Goal: Task Accomplishment & Management: Manage account settings

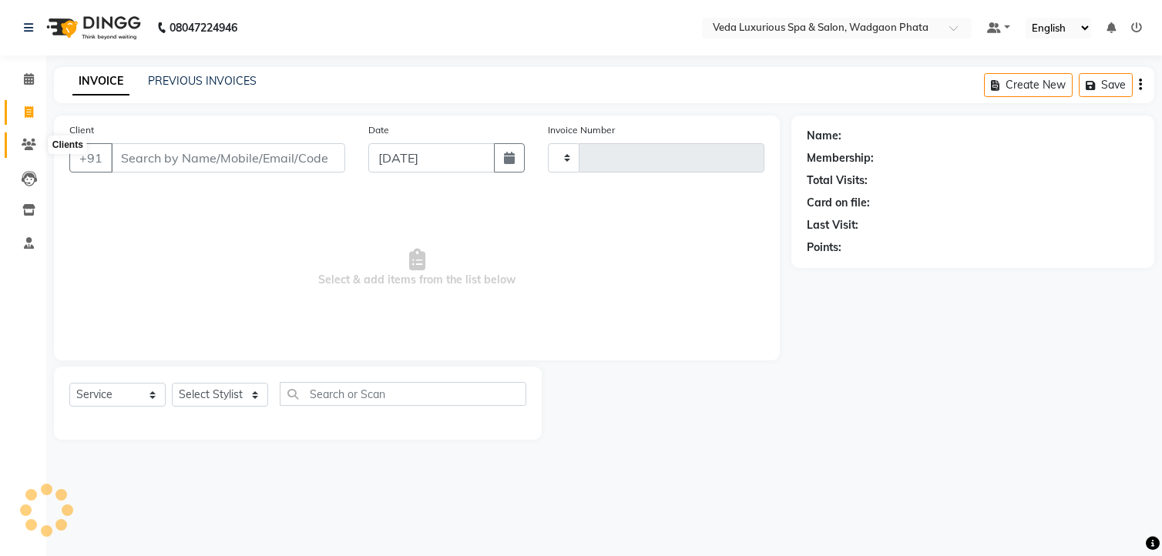
click at [27, 144] on icon at bounding box center [29, 145] width 15 height 12
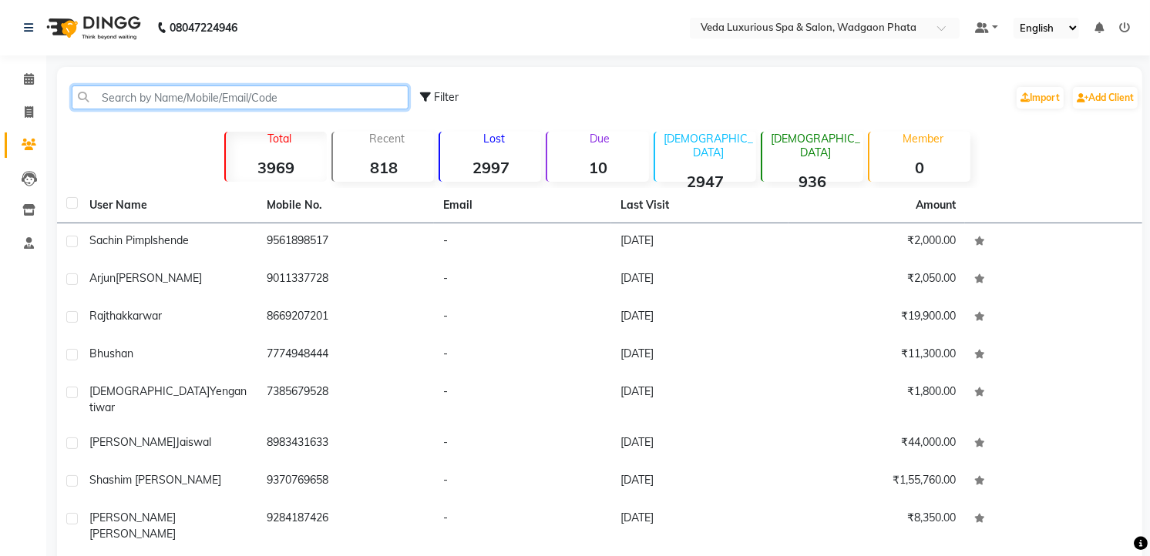
click at [188, 97] on input "text" at bounding box center [240, 98] width 337 height 24
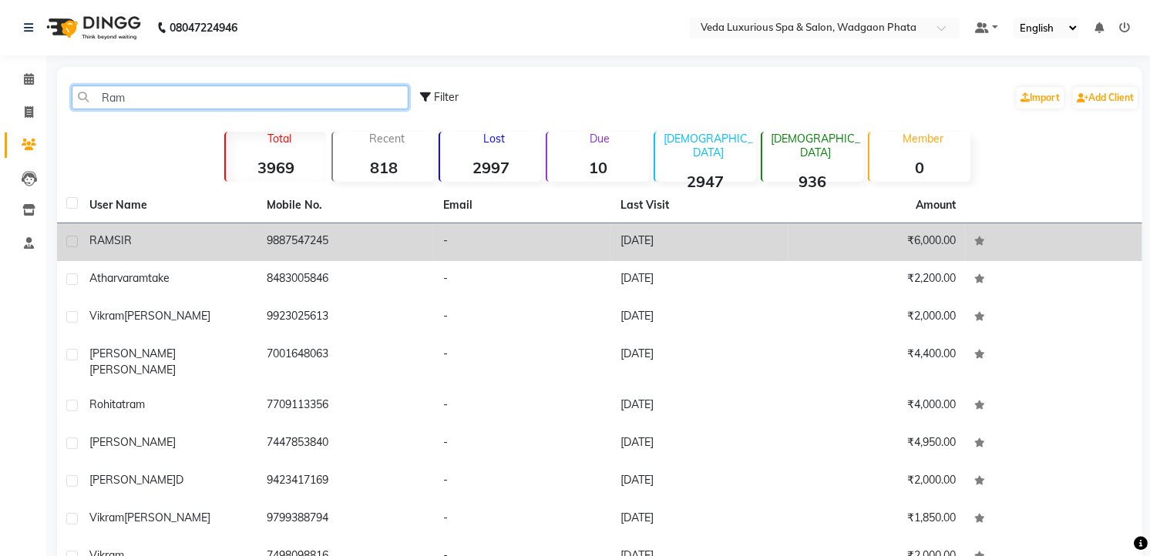
type input "Ram"
click at [72, 236] on label at bounding box center [72, 242] width 12 height 12
click at [72, 237] on input "checkbox" at bounding box center [71, 242] width 10 height 10
checkbox input "true"
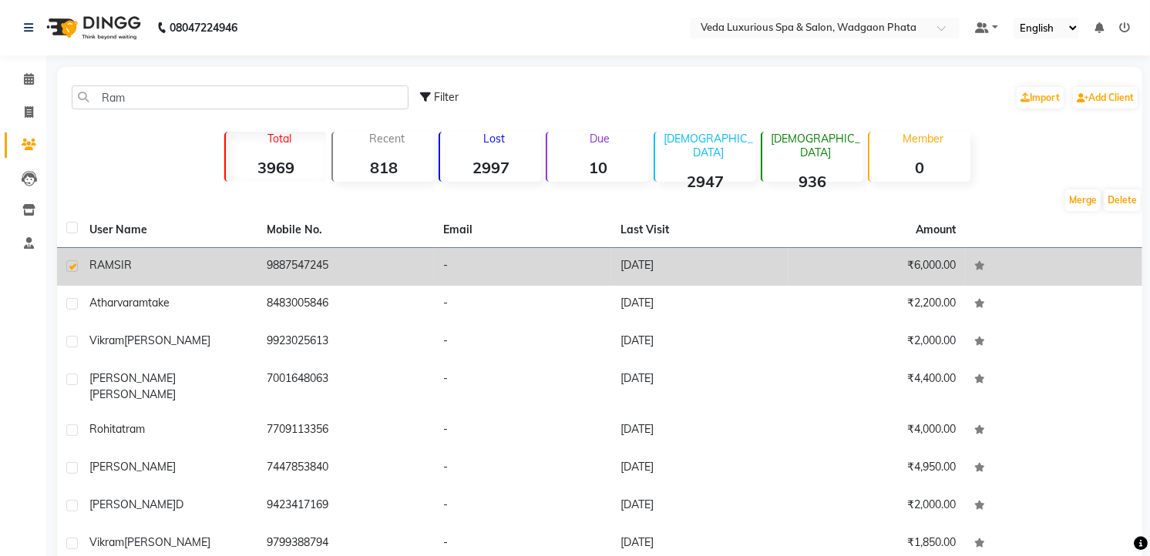
click at [110, 267] on span "RAM" at bounding box center [101, 265] width 25 height 14
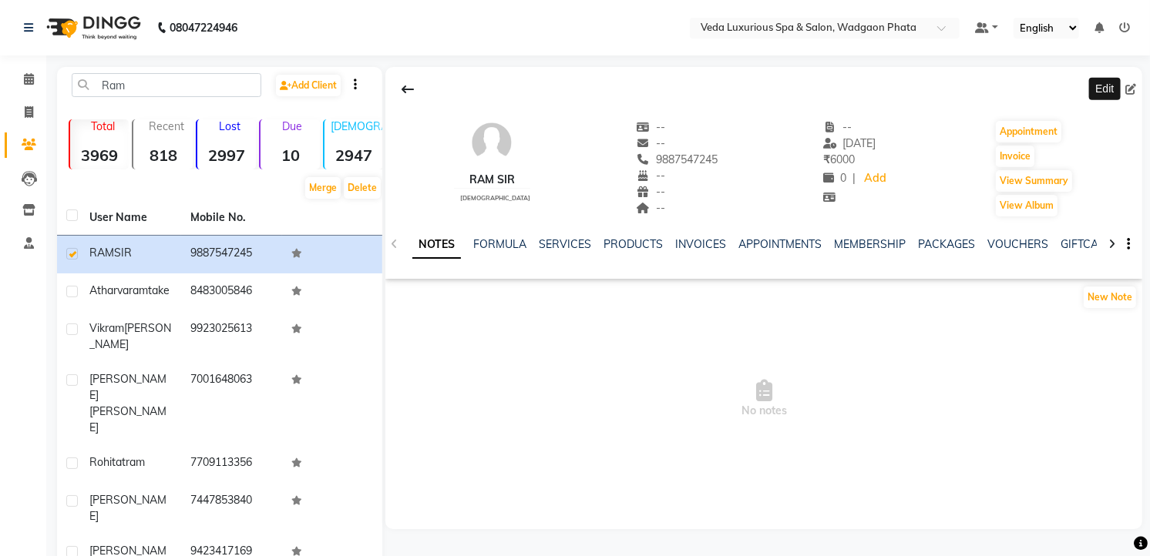
click at [1128, 87] on icon at bounding box center [1130, 89] width 11 height 11
select select "[DEMOGRAPHIC_DATA]"
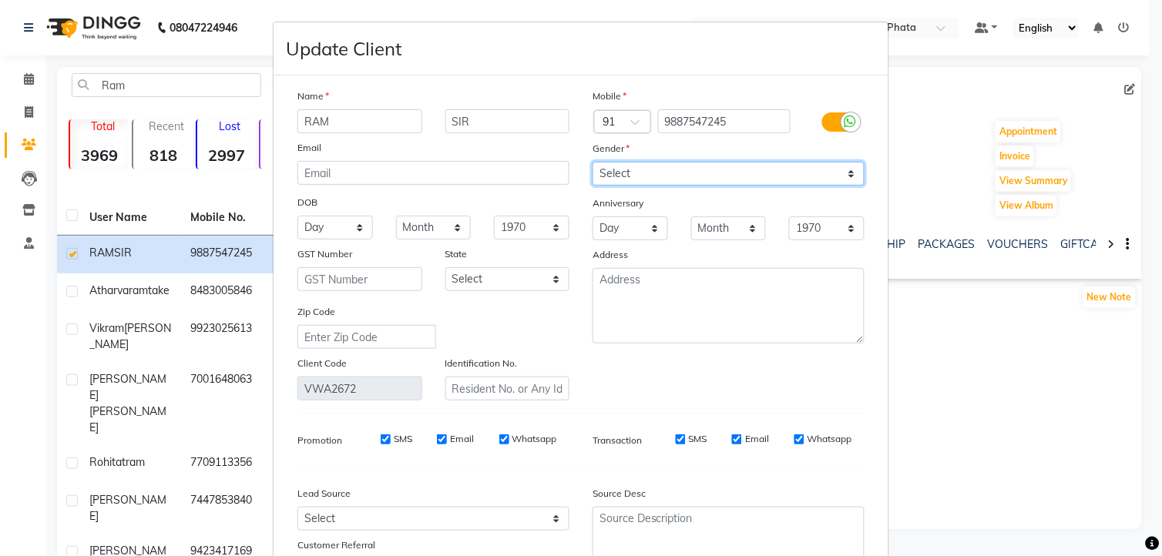
click at [700, 170] on select "Select [DEMOGRAPHIC_DATA] [DEMOGRAPHIC_DATA] Other Prefer Not To Say" at bounding box center [729, 174] width 272 height 24
click at [593, 162] on select "Select [DEMOGRAPHIC_DATA] [DEMOGRAPHIC_DATA] Other Prefer Not To Say" at bounding box center [729, 174] width 272 height 24
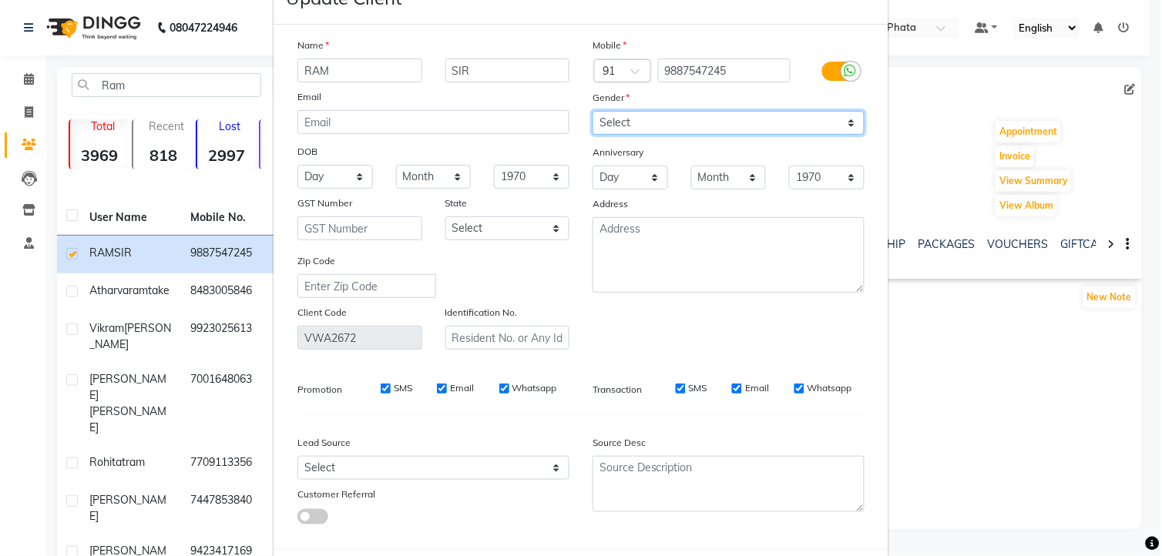
scroll to position [129, 0]
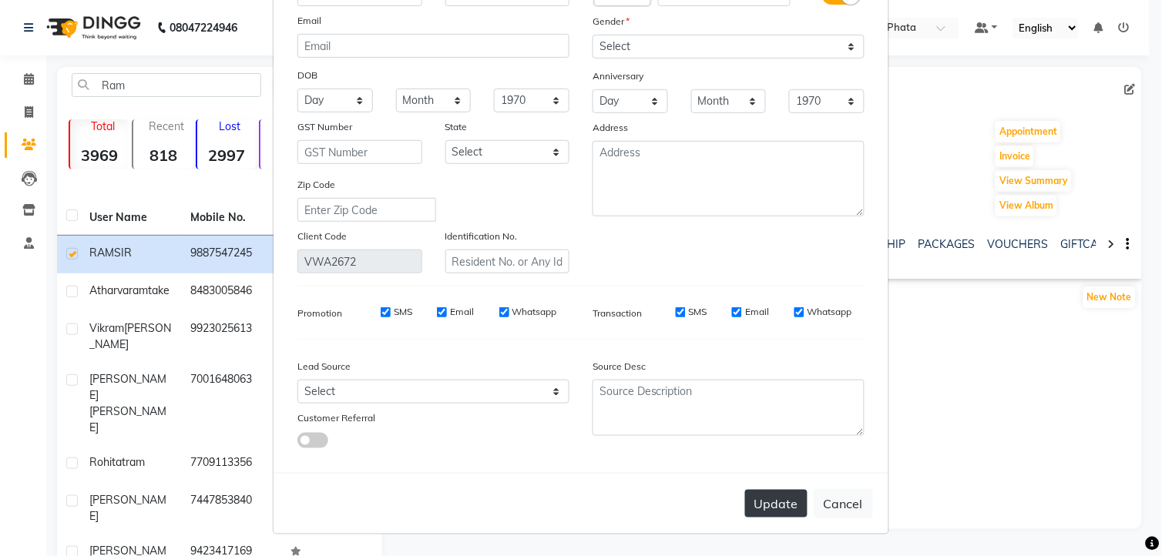
click at [763, 496] on button "Update" at bounding box center [776, 504] width 62 height 28
select select
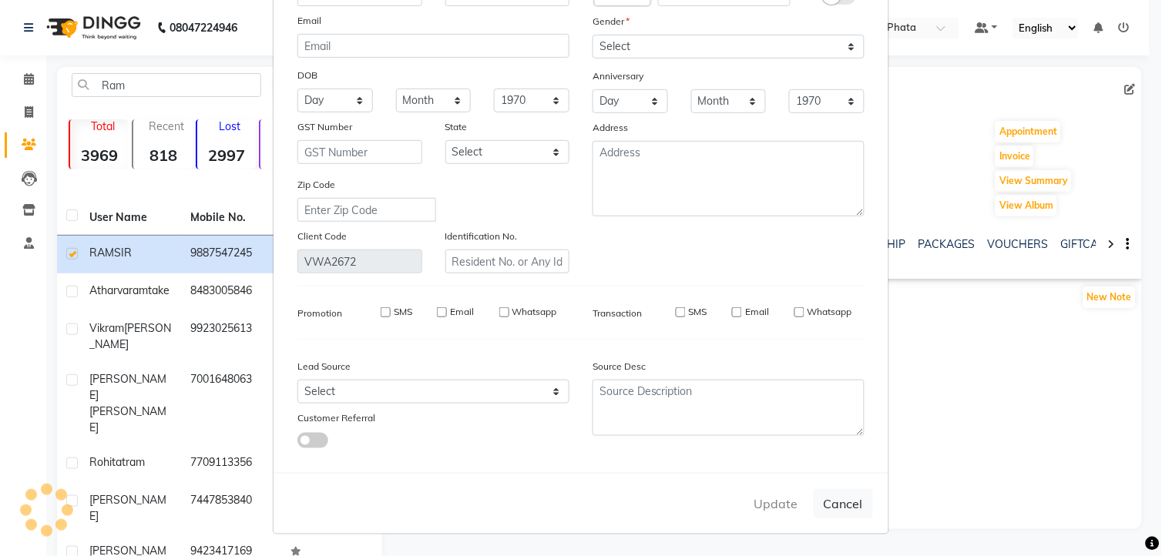
select select
checkbox input "false"
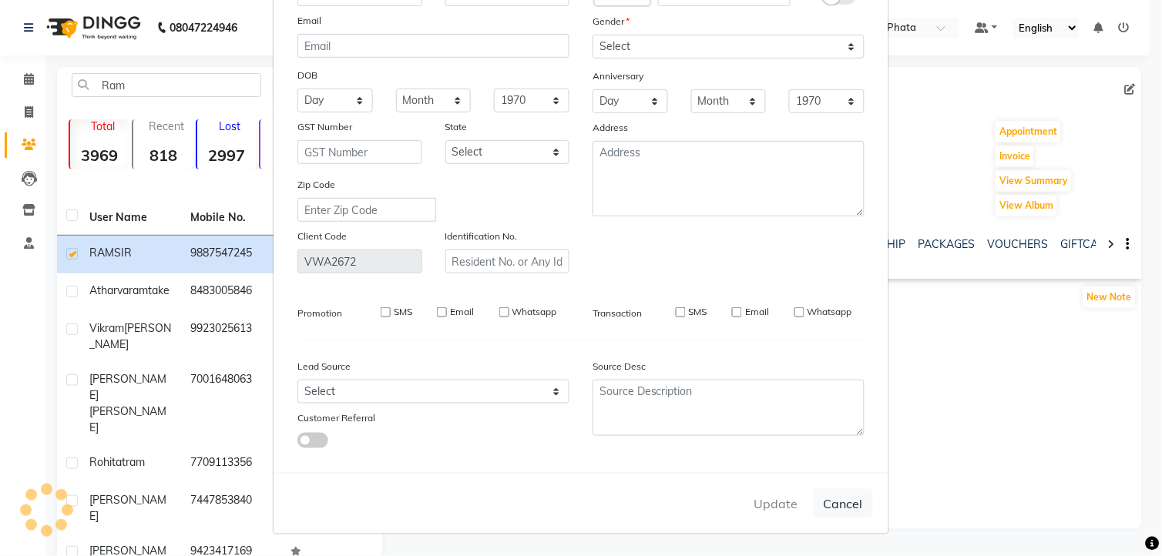
checkbox input "false"
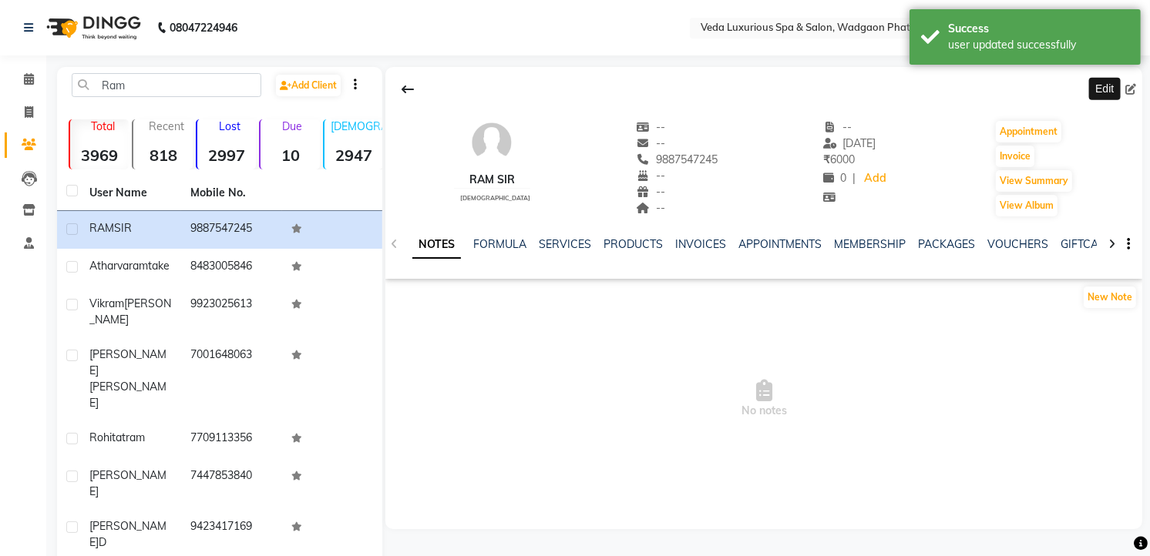
click at [1127, 90] on icon at bounding box center [1130, 89] width 11 height 11
select select "[DEMOGRAPHIC_DATA]"
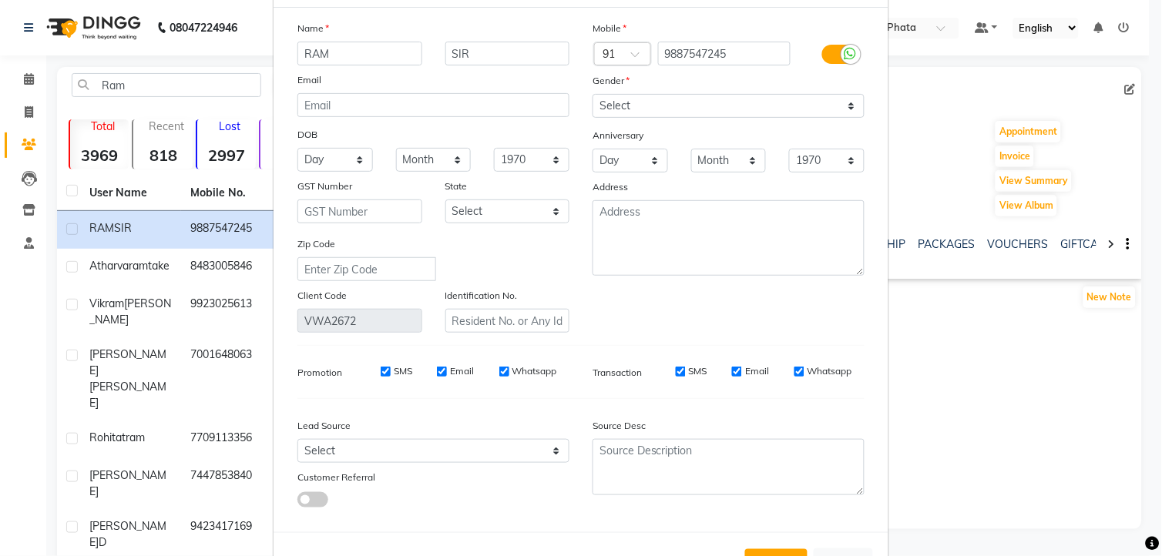
scroll to position [0, 0]
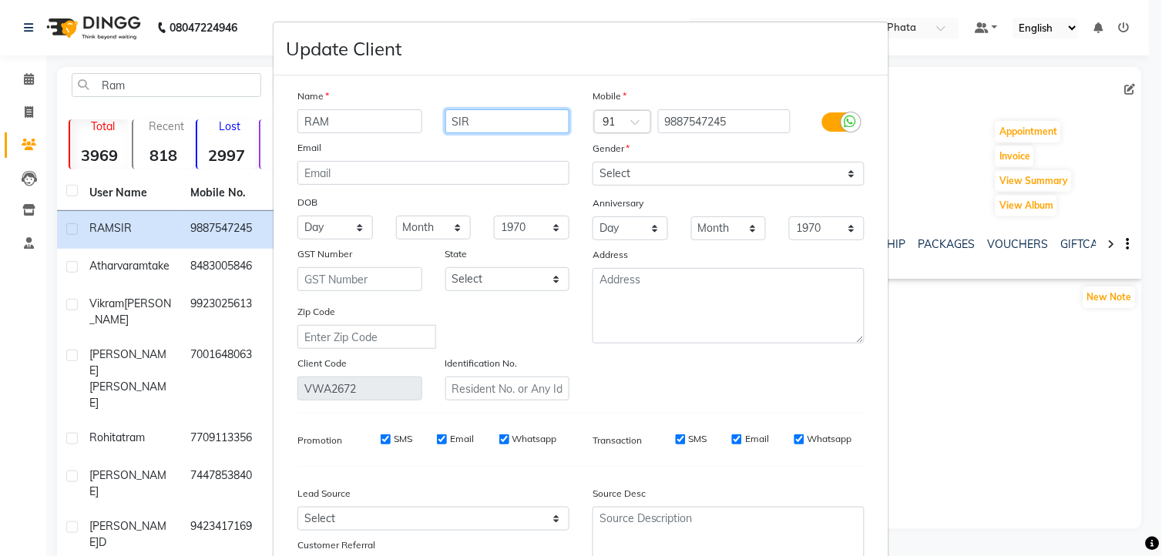
click at [482, 116] on input "SIR" at bounding box center [507, 121] width 125 height 24
type input "S"
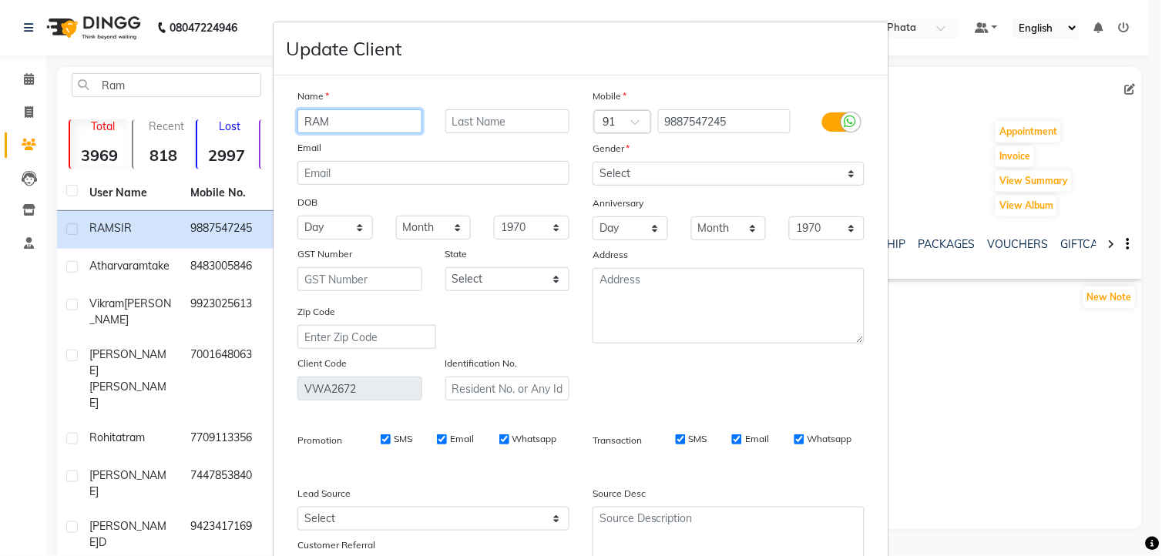
click at [338, 123] on input "RAM" at bounding box center [359, 121] width 125 height 24
type input "R"
type input "RAM"
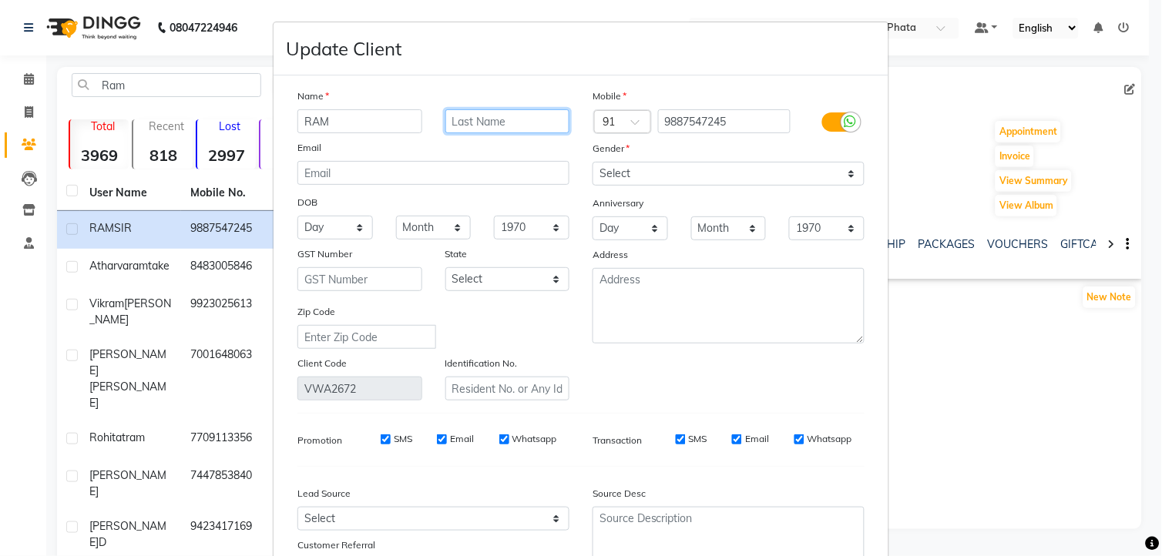
click at [486, 124] on input "text" at bounding box center [507, 121] width 125 height 24
click at [467, 124] on input "text" at bounding box center [507, 121] width 125 height 24
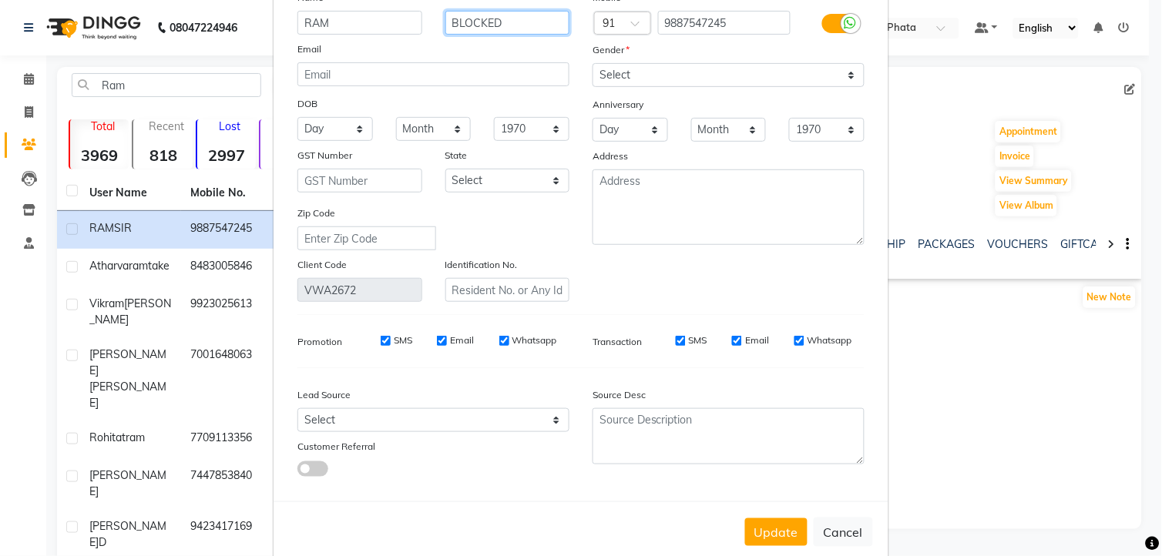
scroll to position [129, 0]
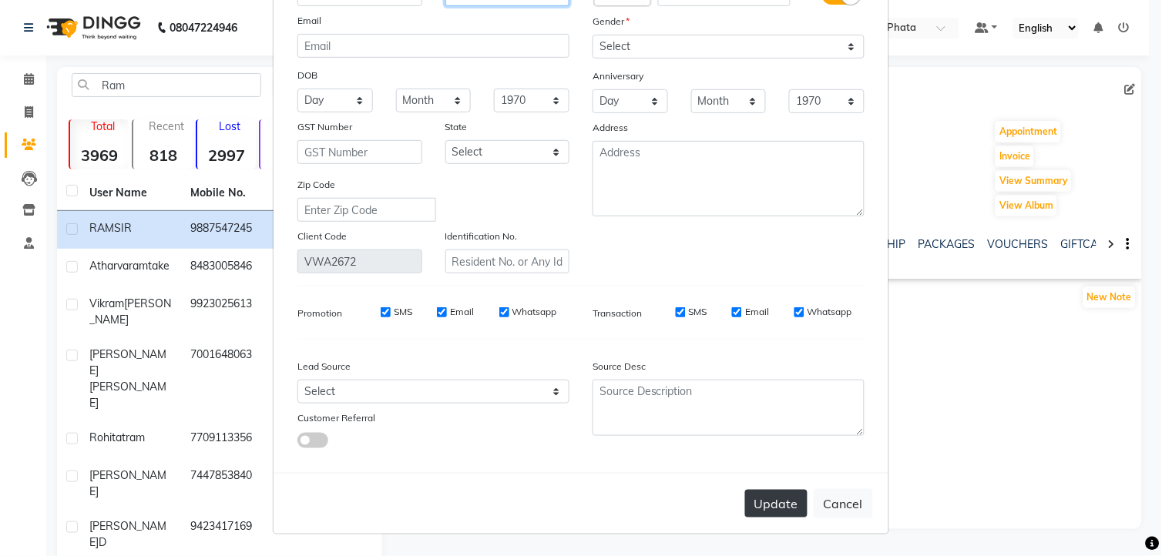
type input "BLOCKED"
click at [791, 502] on button "Update" at bounding box center [776, 504] width 62 height 28
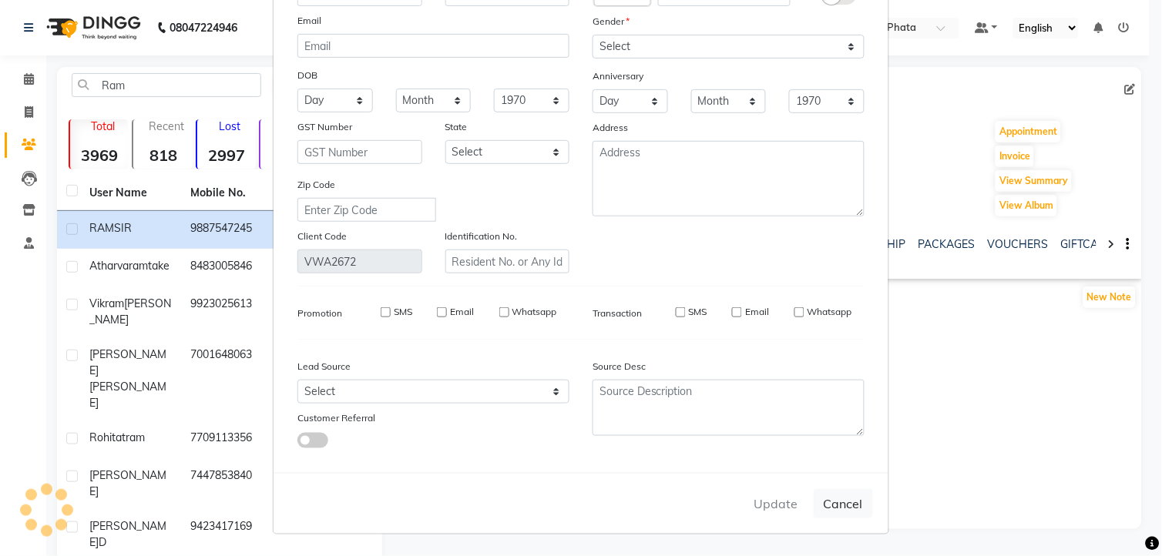
select select
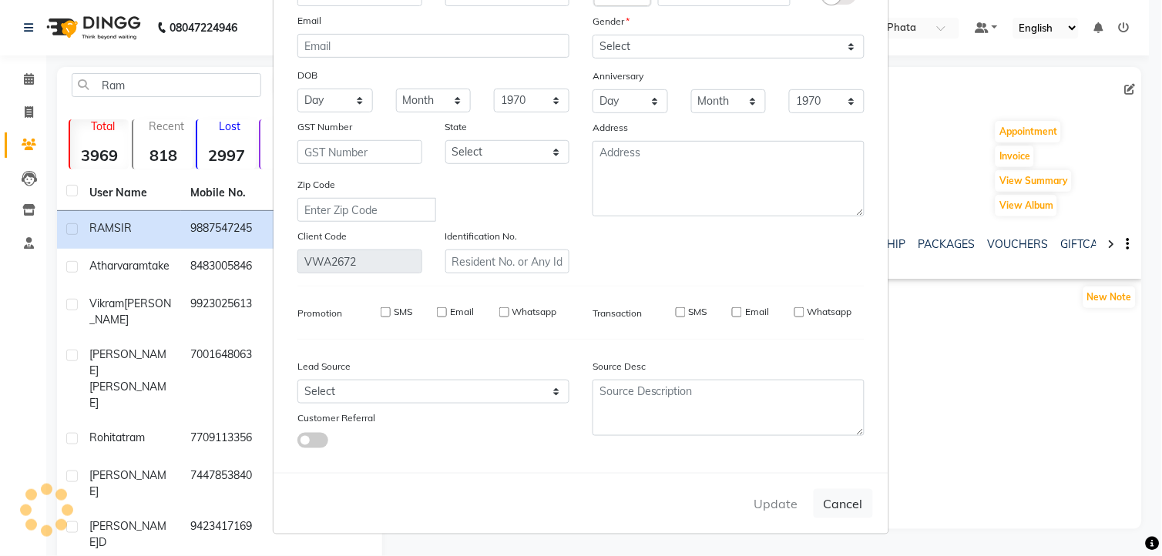
select select
checkbox input "false"
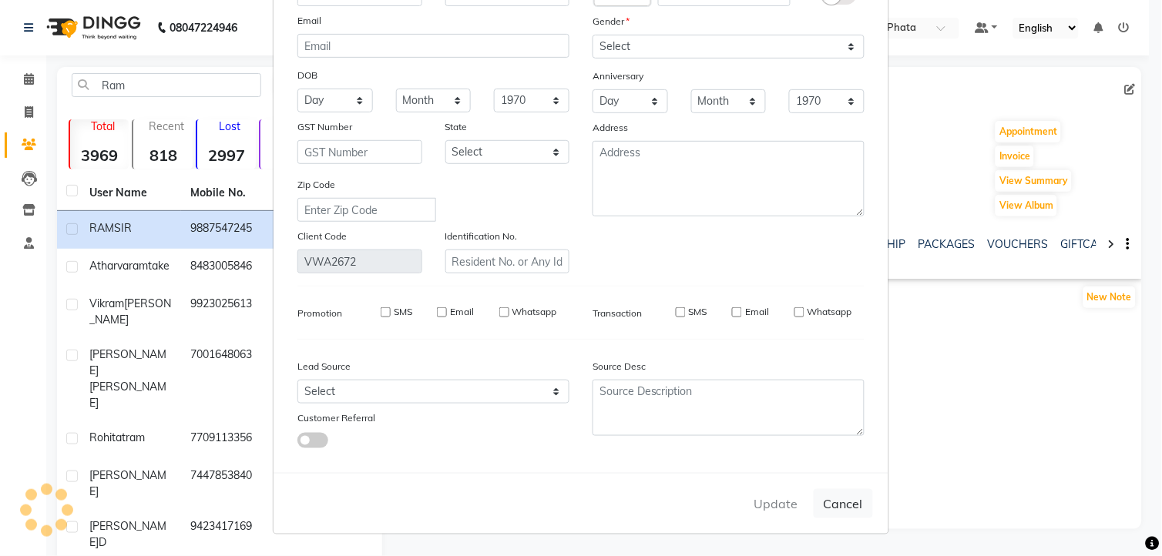
checkbox input "false"
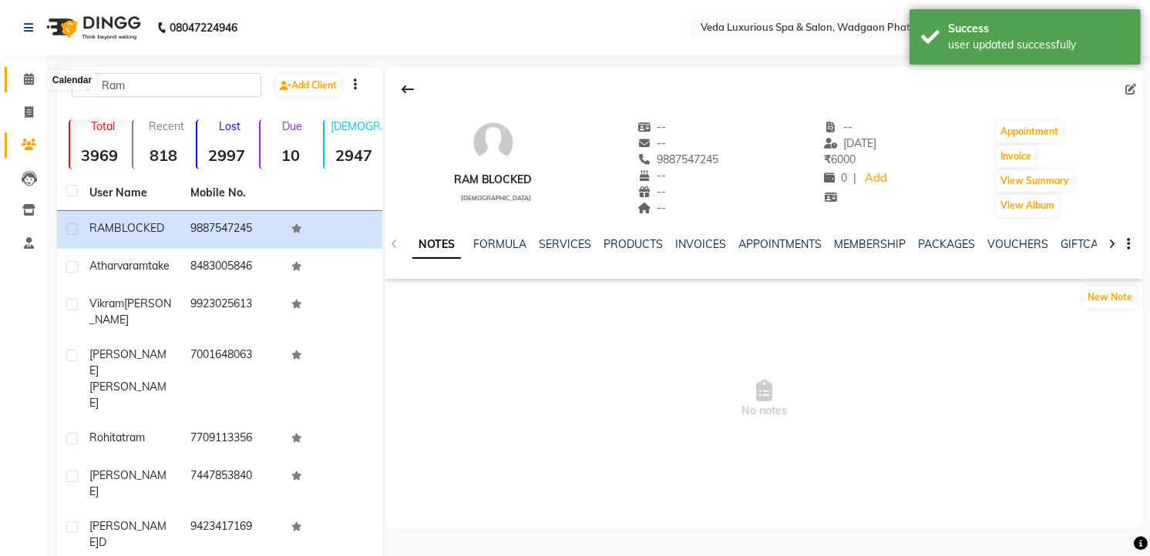
click at [31, 81] on icon at bounding box center [29, 79] width 10 height 12
